Goal: Check status: Check status

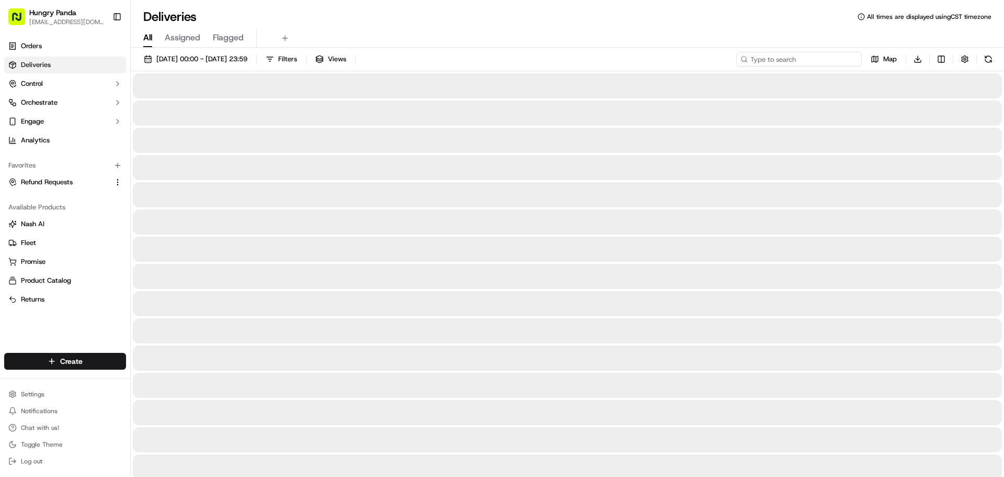
click at [805, 58] on input at bounding box center [800, 59] width 126 height 15
paste input "3985006848853771661306"
type input "3985006848853771661306"
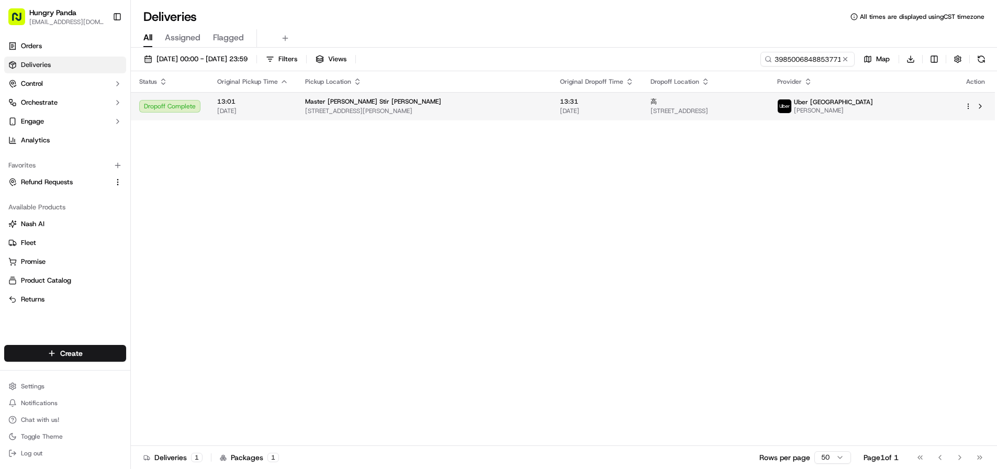
click at [566, 108] on span "[DATE]" at bounding box center [597, 111] width 74 height 8
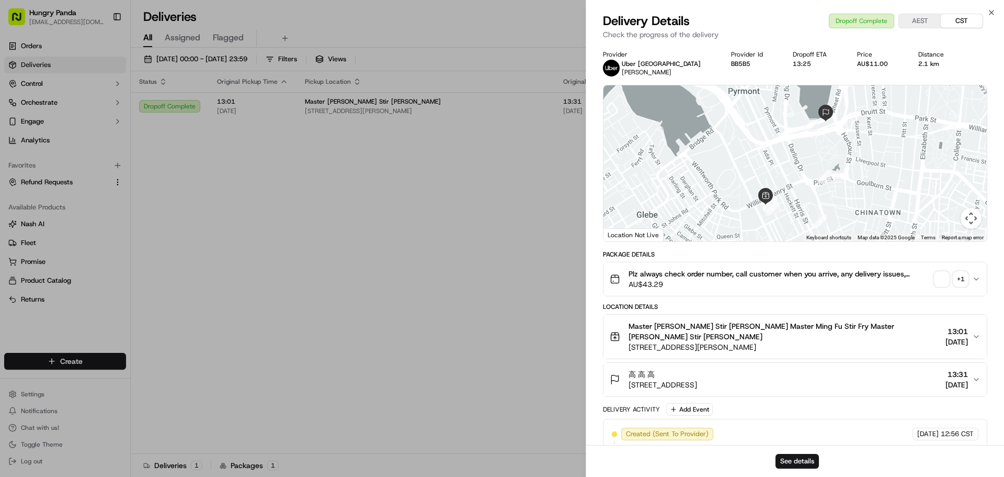
click at [964, 278] on div "+ 1" at bounding box center [961, 279] width 15 height 15
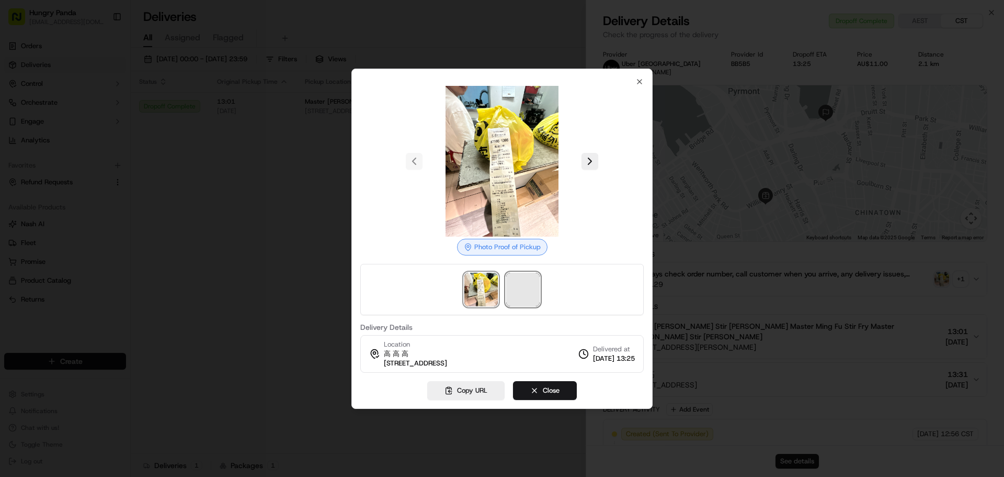
click at [521, 290] on span at bounding box center [522, 289] width 33 height 33
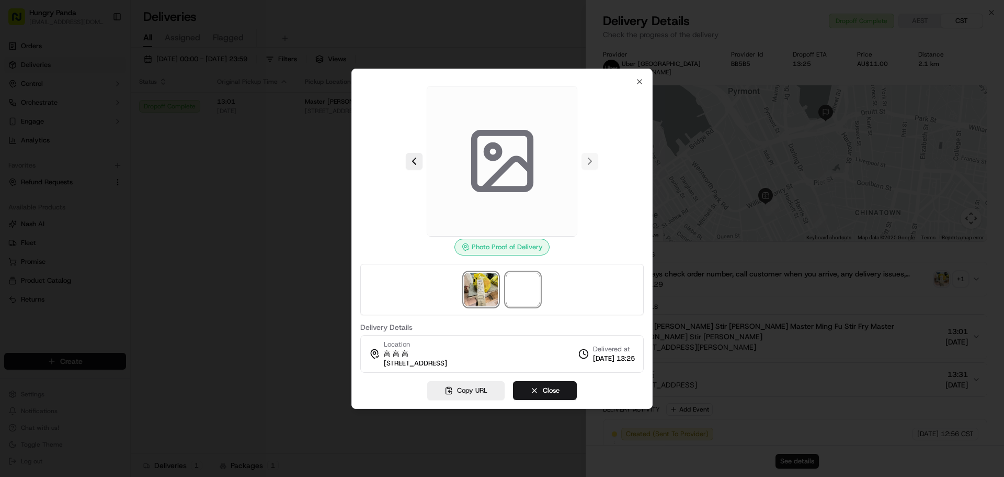
click at [488, 290] on img at bounding box center [481, 289] width 33 height 33
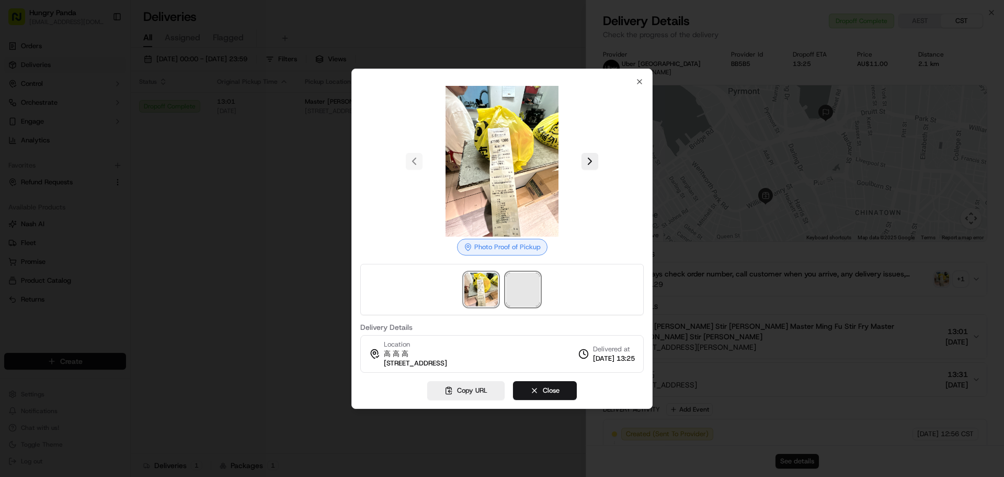
click at [535, 296] on span at bounding box center [522, 289] width 33 height 33
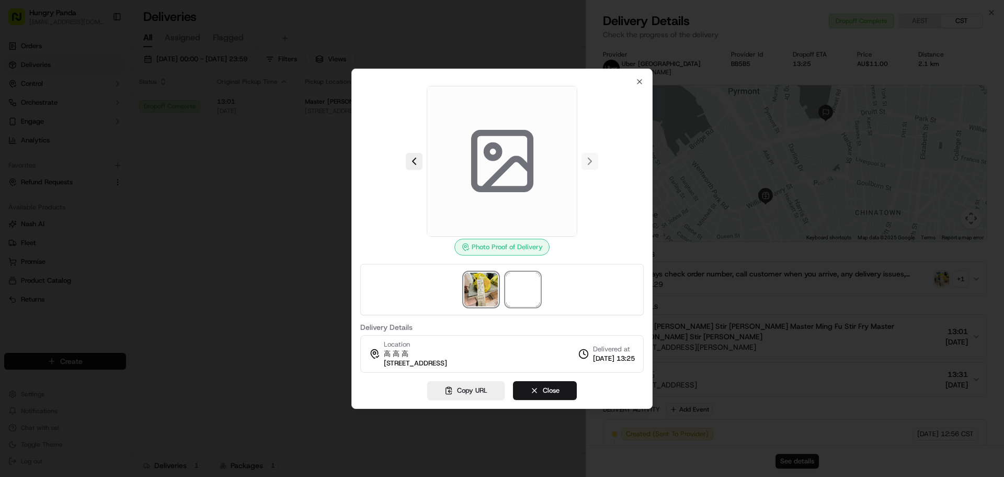
click at [475, 290] on img at bounding box center [481, 289] width 33 height 33
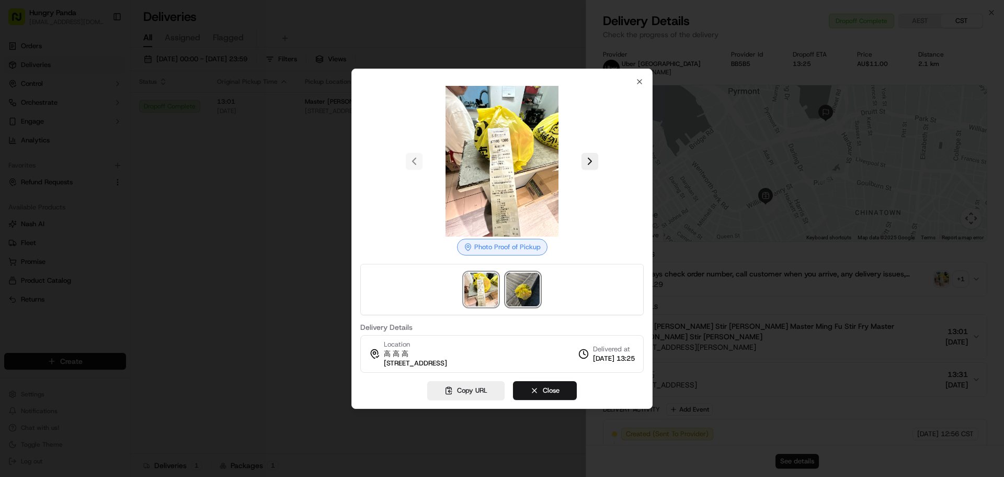
click at [530, 297] on img at bounding box center [522, 289] width 33 height 33
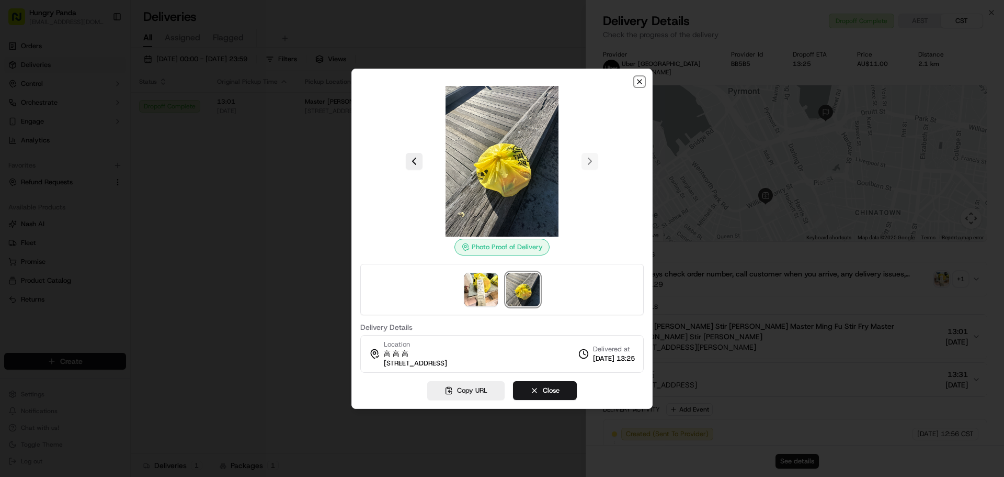
click at [642, 77] on icon "button" at bounding box center [640, 81] width 8 height 8
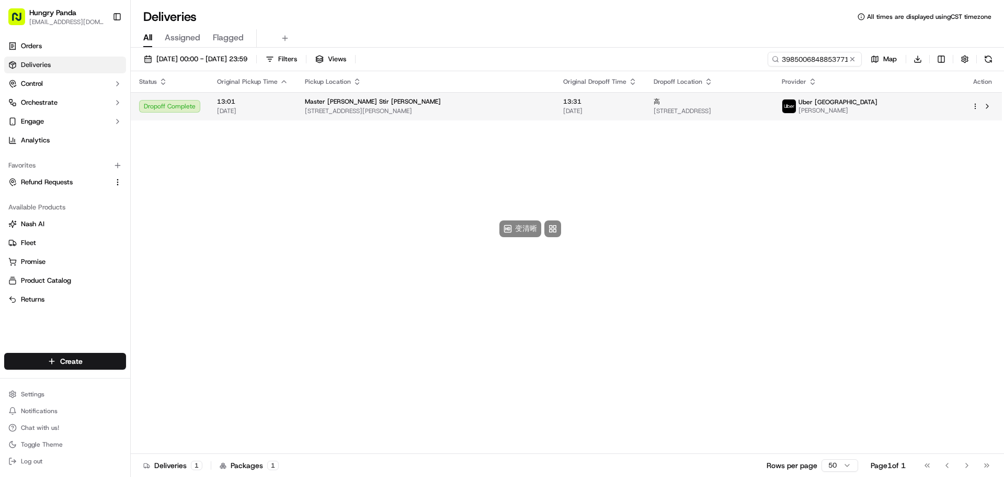
drag, startPoint x: 444, startPoint y: 200, endPoint x: 674, endPoint y: 97, distance: 251.7
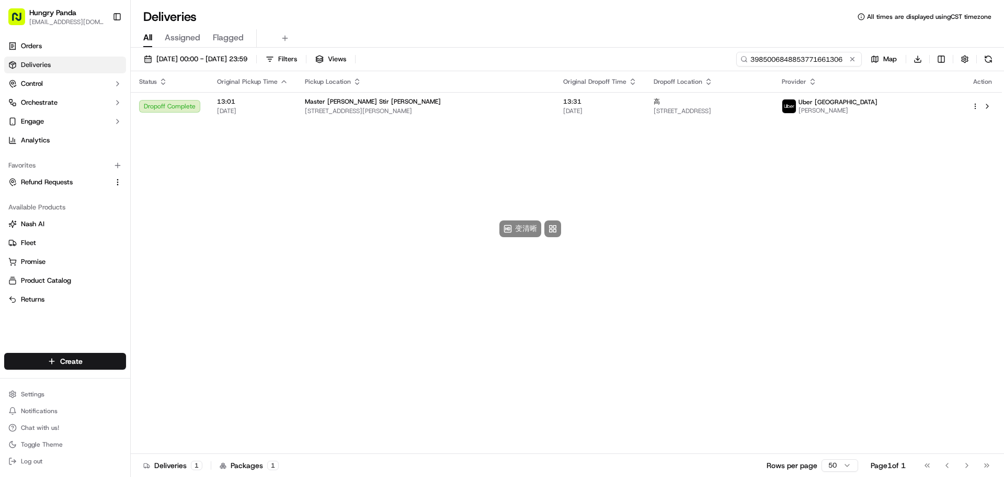
click at [806, 58] on input "3985006848853771661306" at bounding box center [800, 59] width 126 height 15
drag, startPoint x: 819, startPoint y: 65, endPoint x: 814, endPoint y: 57, distance: 10.2
click at [814, 57] on input "3985006848853771661306" at bounding box center [800, 59] width 126 height 15
